Goal: Transaction & Acquisition: Purchase product/service

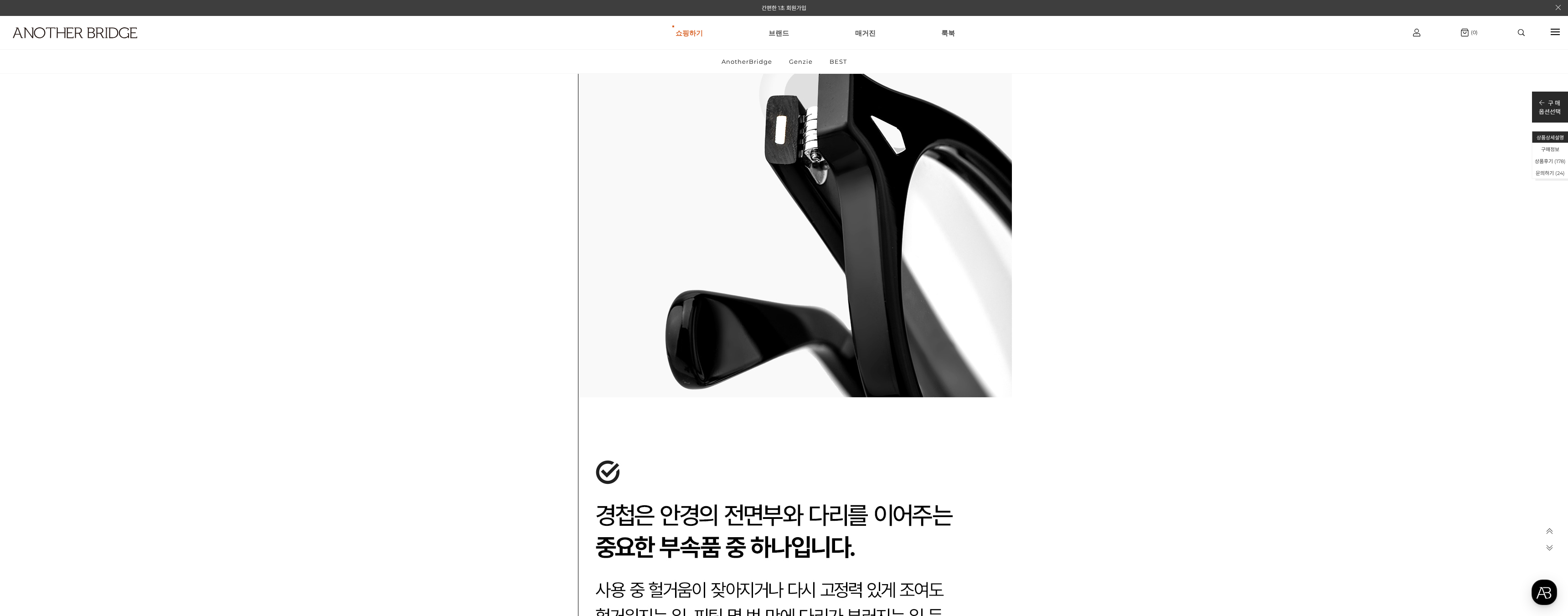
scroll to position [21505, 0]
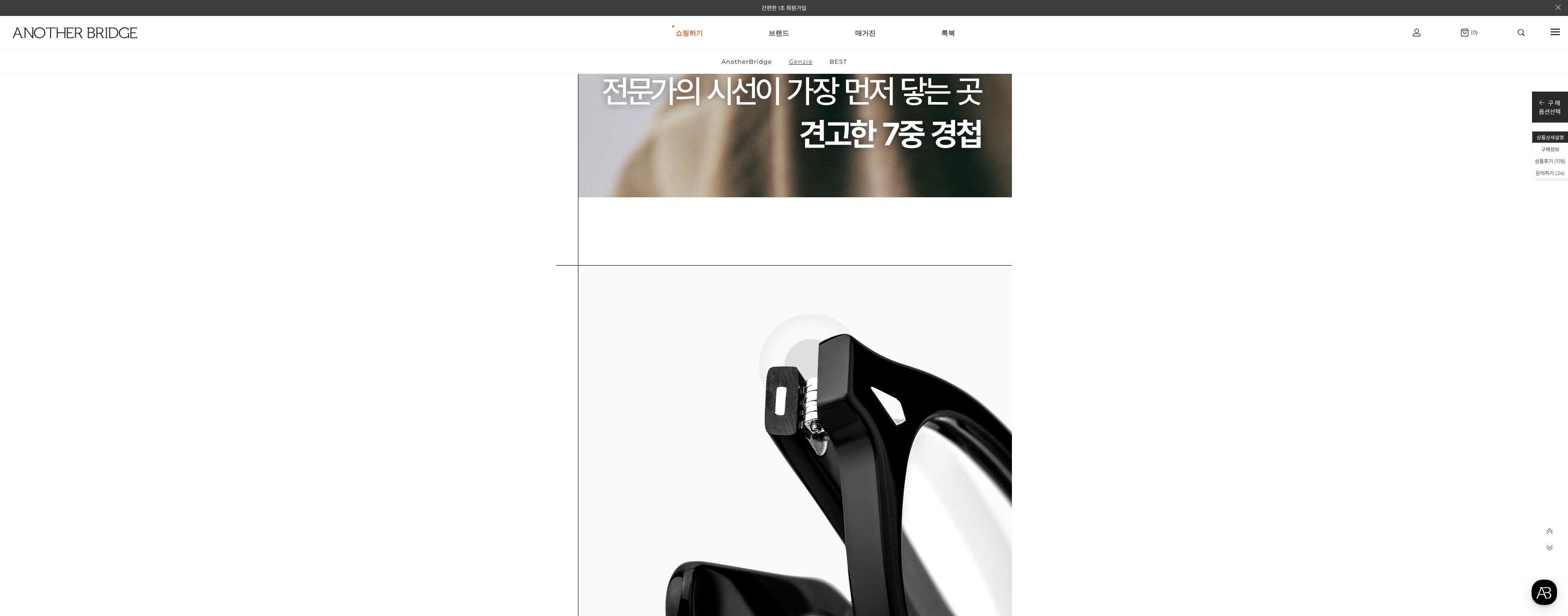
click at [792, 65] on link "Genzie" at bounding box center [801, 61] width 39 height 24
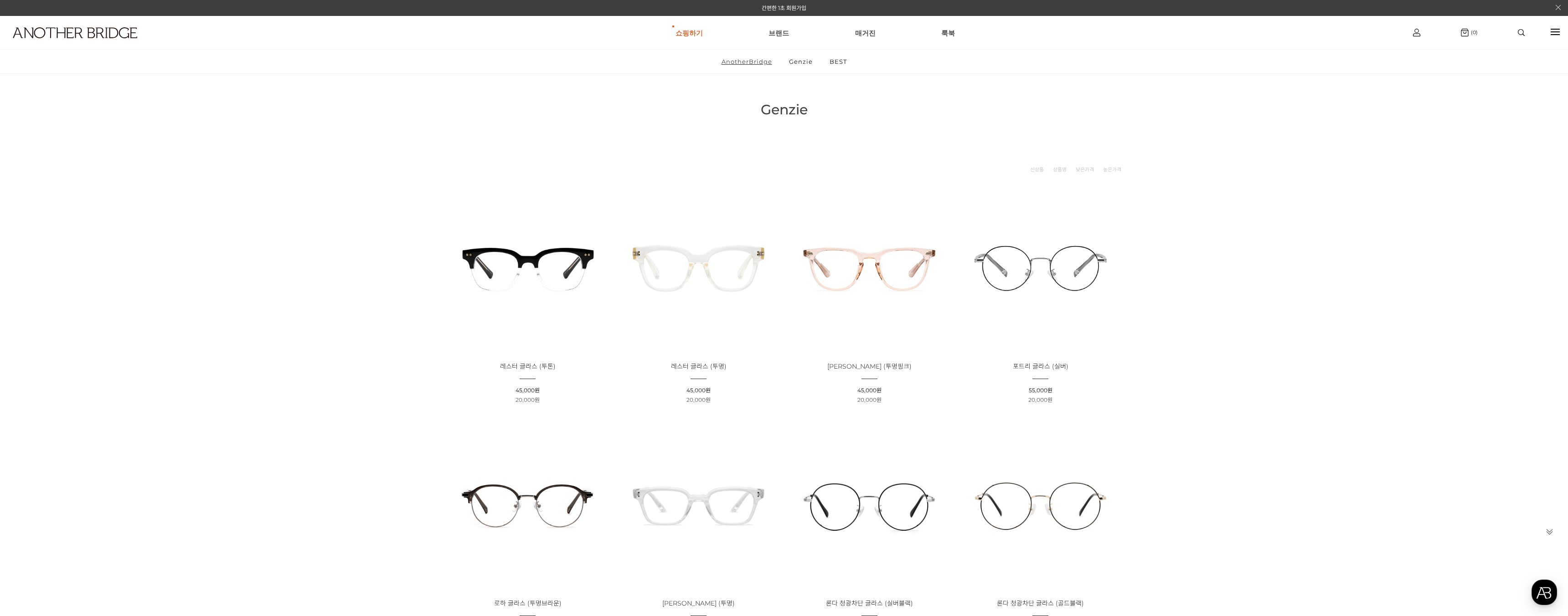
click at [739, 64] on link "AnotherBridge" at bounding box center [747, 61] width 66 height 24
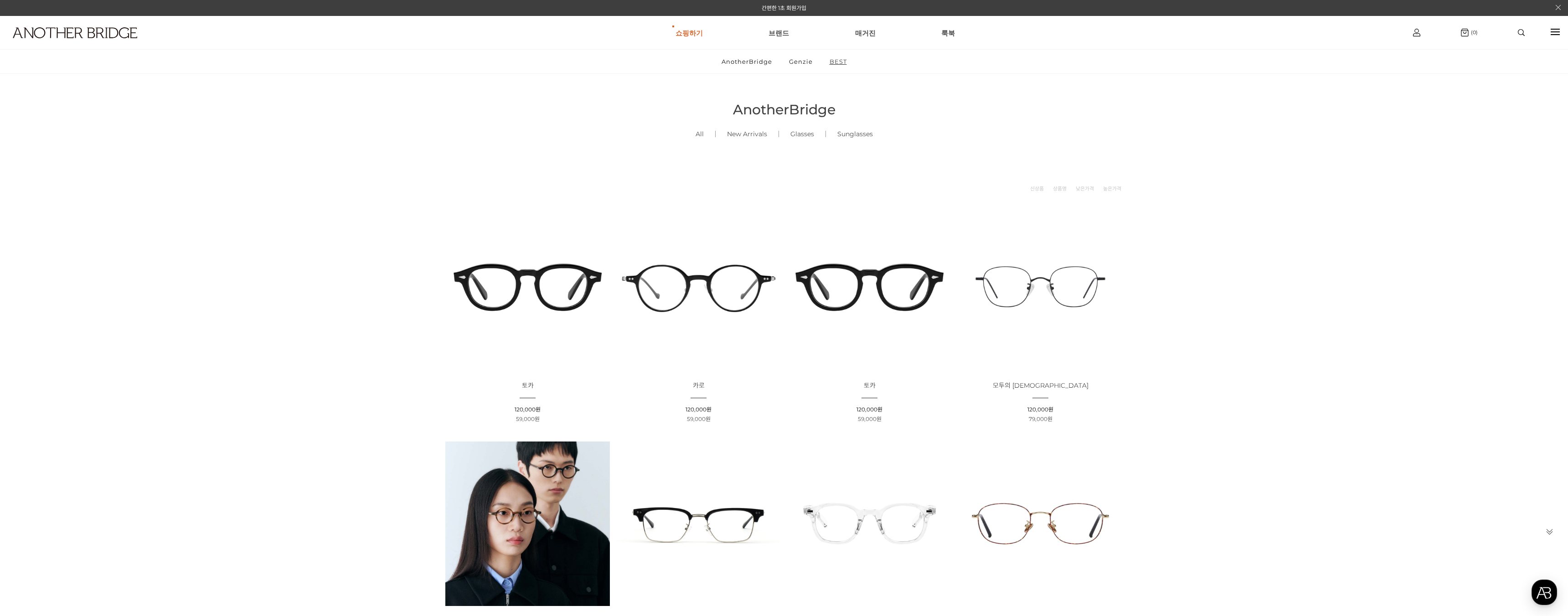
click at [832, 61] on link "BEST" at bounding box center [838, 61] width 33 height 24
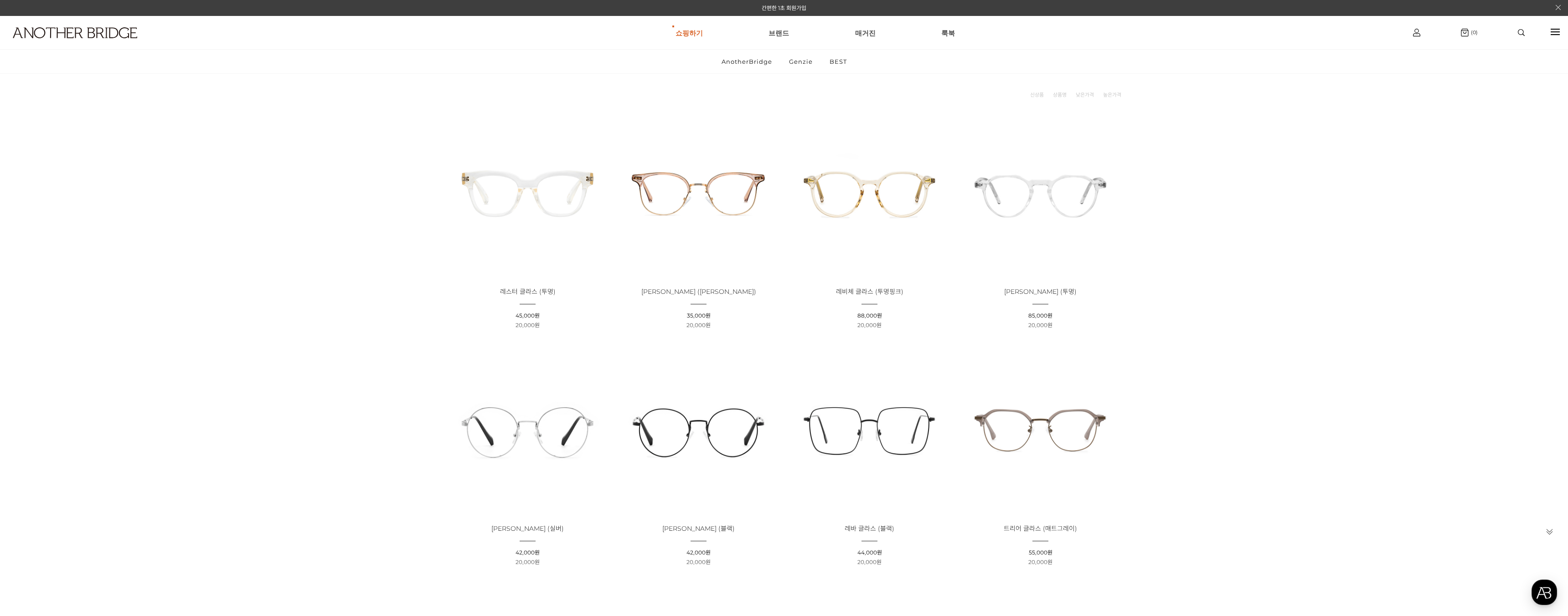
scroll to position [40, 0]
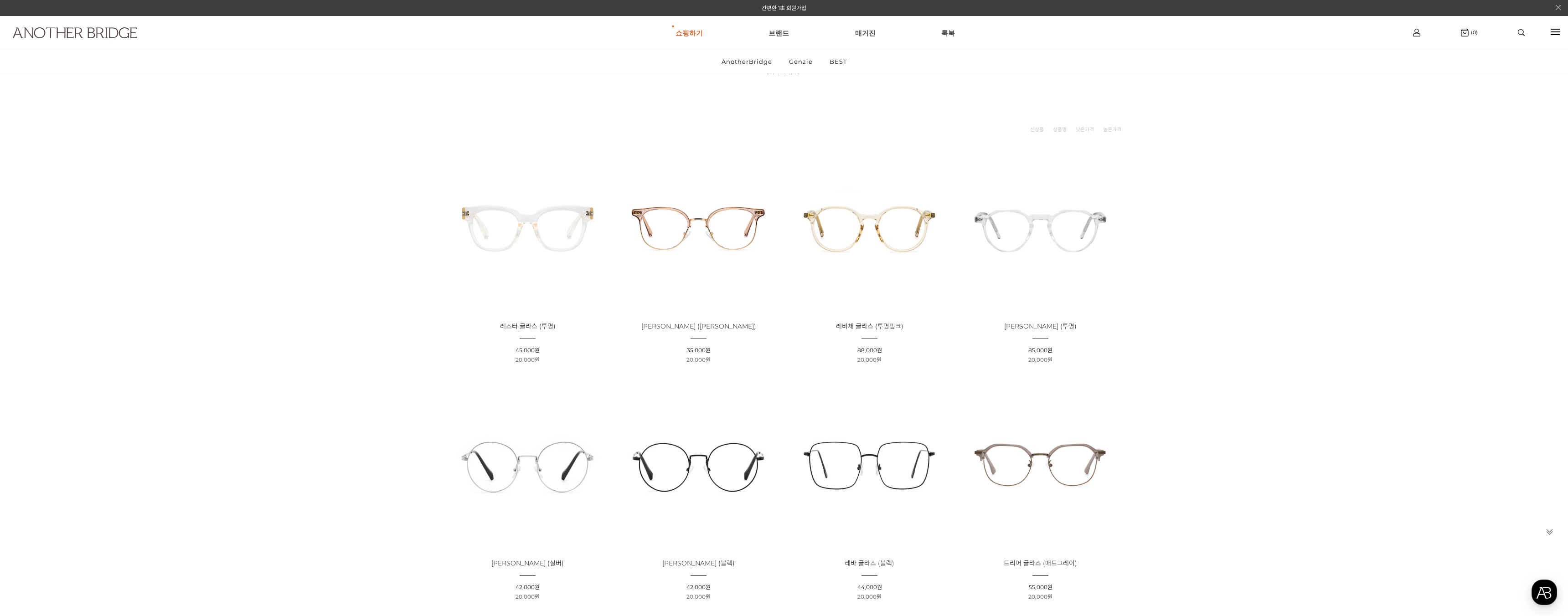
click at [113, 33] on img at bounding box center [75, 33] width 124 height 11
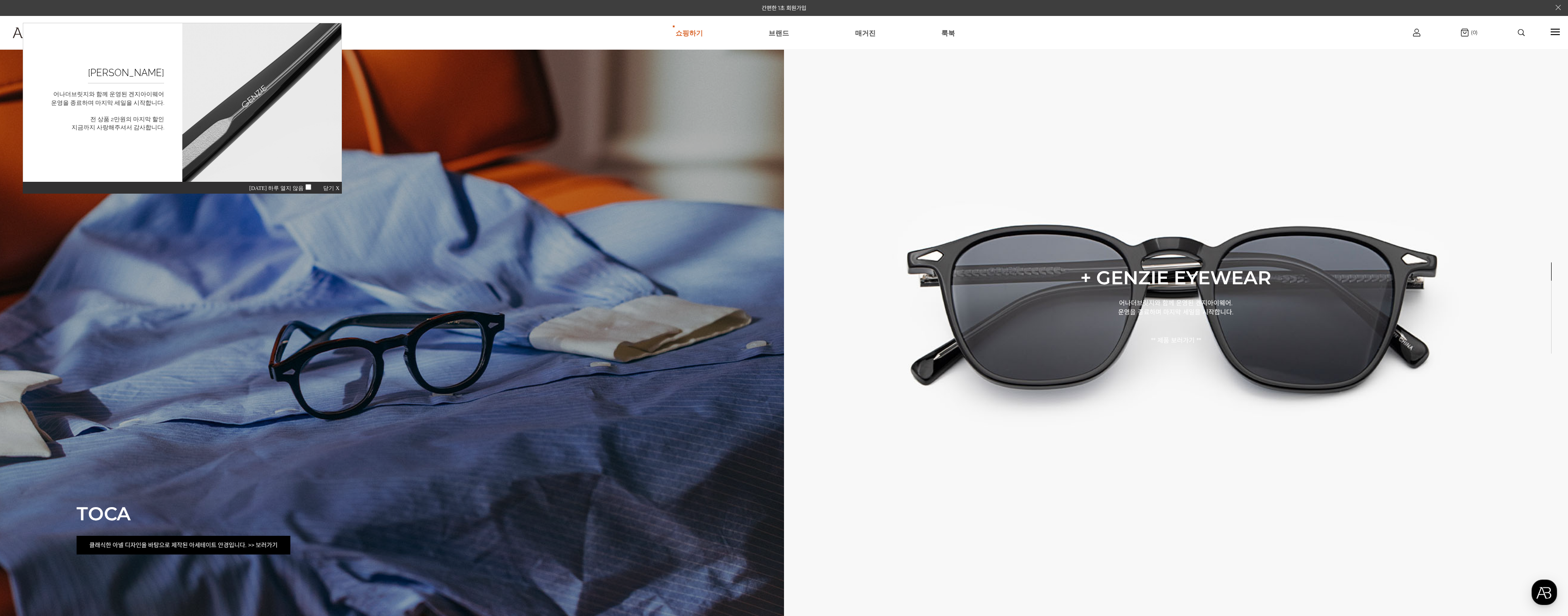
click at [268, 547] on p "클래식한 아넬 디자인을 바탕으로 제작된 아세테이트 안경입니다. >> 보러가기" at bounding box center [183, 545] width 214 height 19
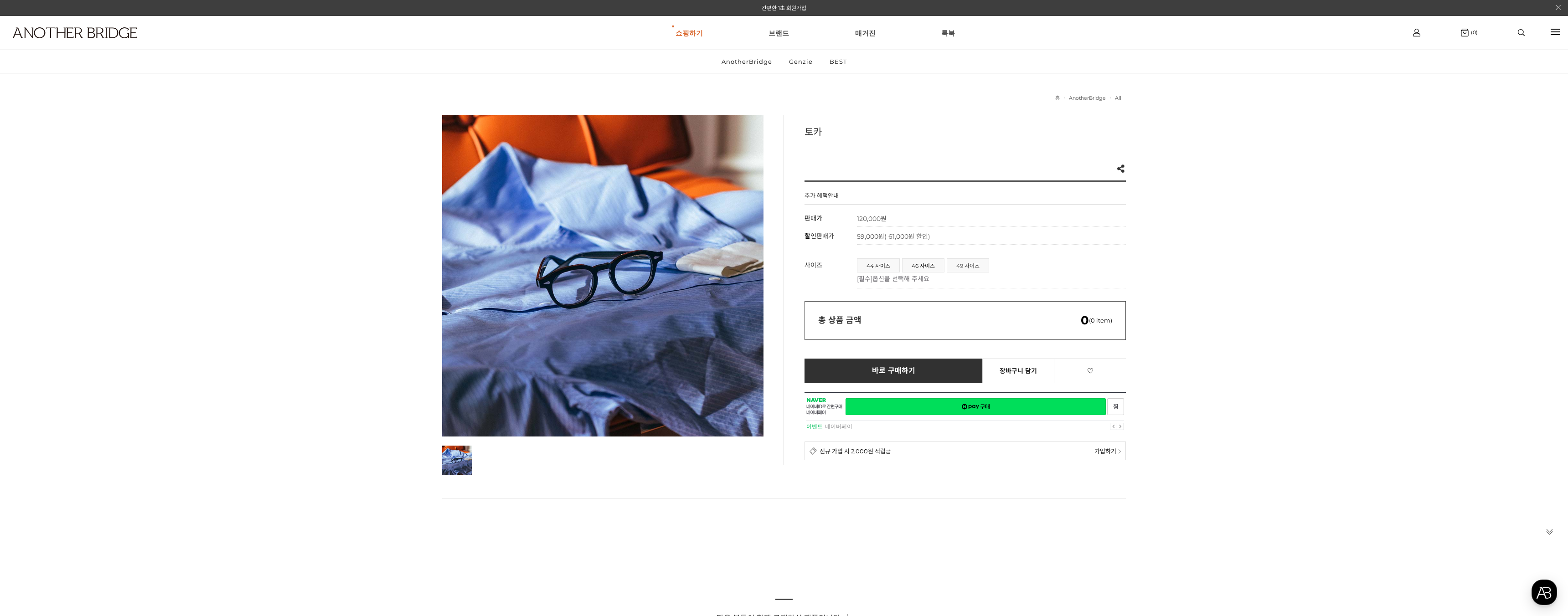
click at [968, 269] on span "49 사이즈" at bounding box center [968, 265] width 41 height 13
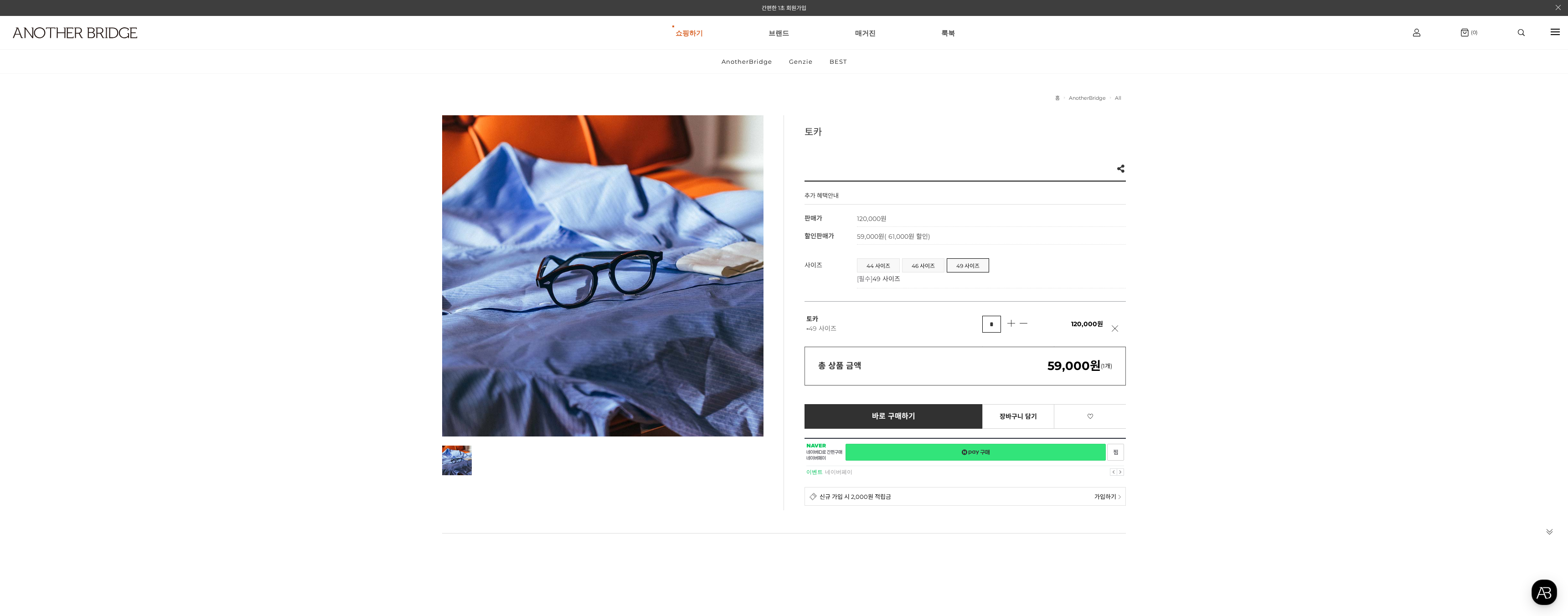
click at [886, 453] on link "네이버페이 구매하기" at bounding box center [976, 452] width 261 height 17
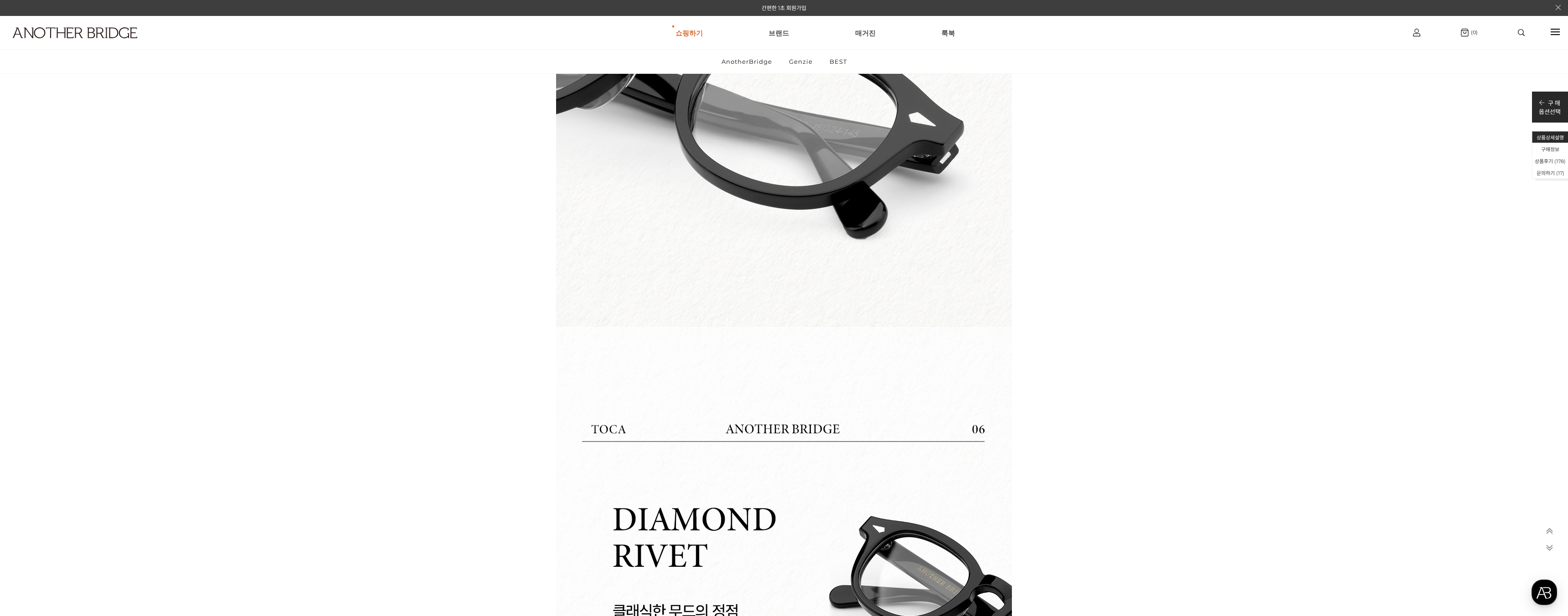
scroll to position [9473, 0]
